Goal: Transaction & Acquisition: Purchase product/service

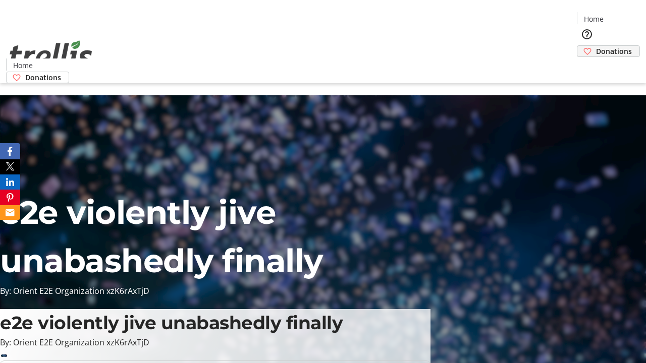
click at [596, 46] on span "Donations" at bounding box center [614, 51] width 36 height 11
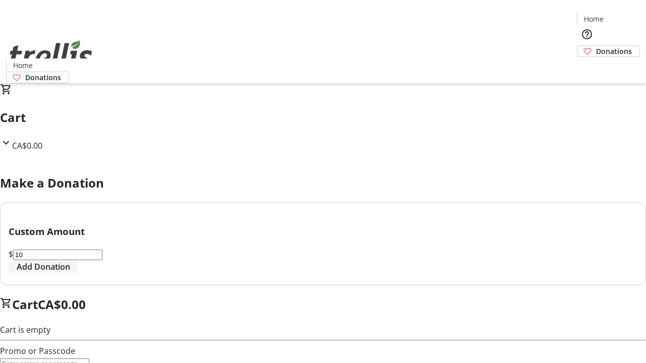
click at [70, 273] on span "Add Donation" at bounding box center [43, 267] width 53 height 12
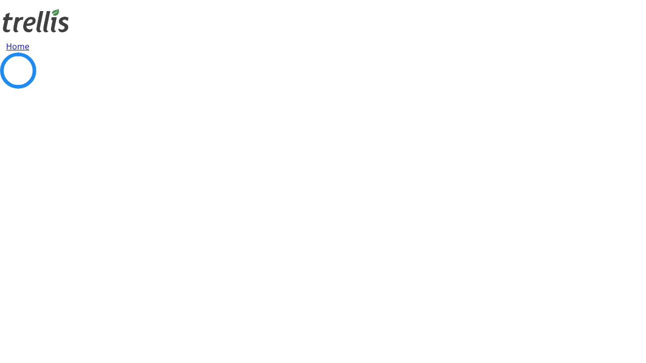
select select "CA"
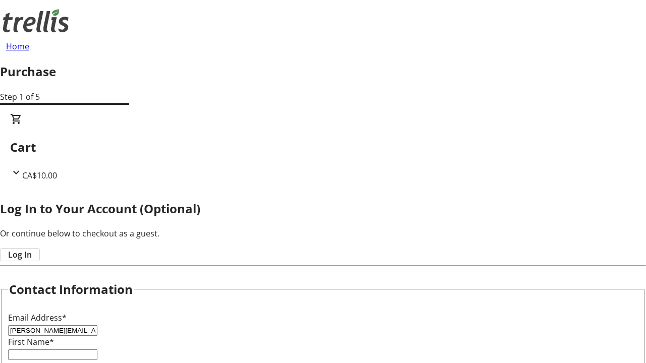
type input "[PERSON_NAME][EMAIL_ADDRESS][DOMAIN_NAME]"
type input "[PERSON_NAME]"
type input "[STREET_ADDRESS][PERSON_NAME]"
type input "Kelowna"
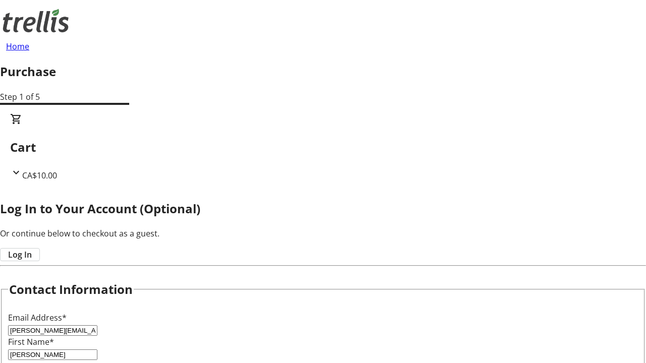
select select "BC"
type input "Kelowna"
type input "V1Y 0C2"
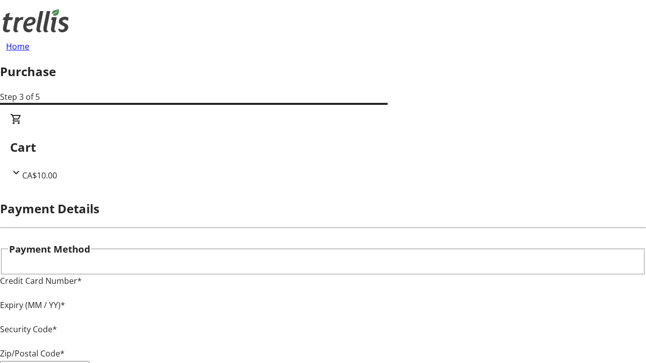
type input "V1Y 0C2"
